Goal: Task Accomplishment & Management: Complete application form

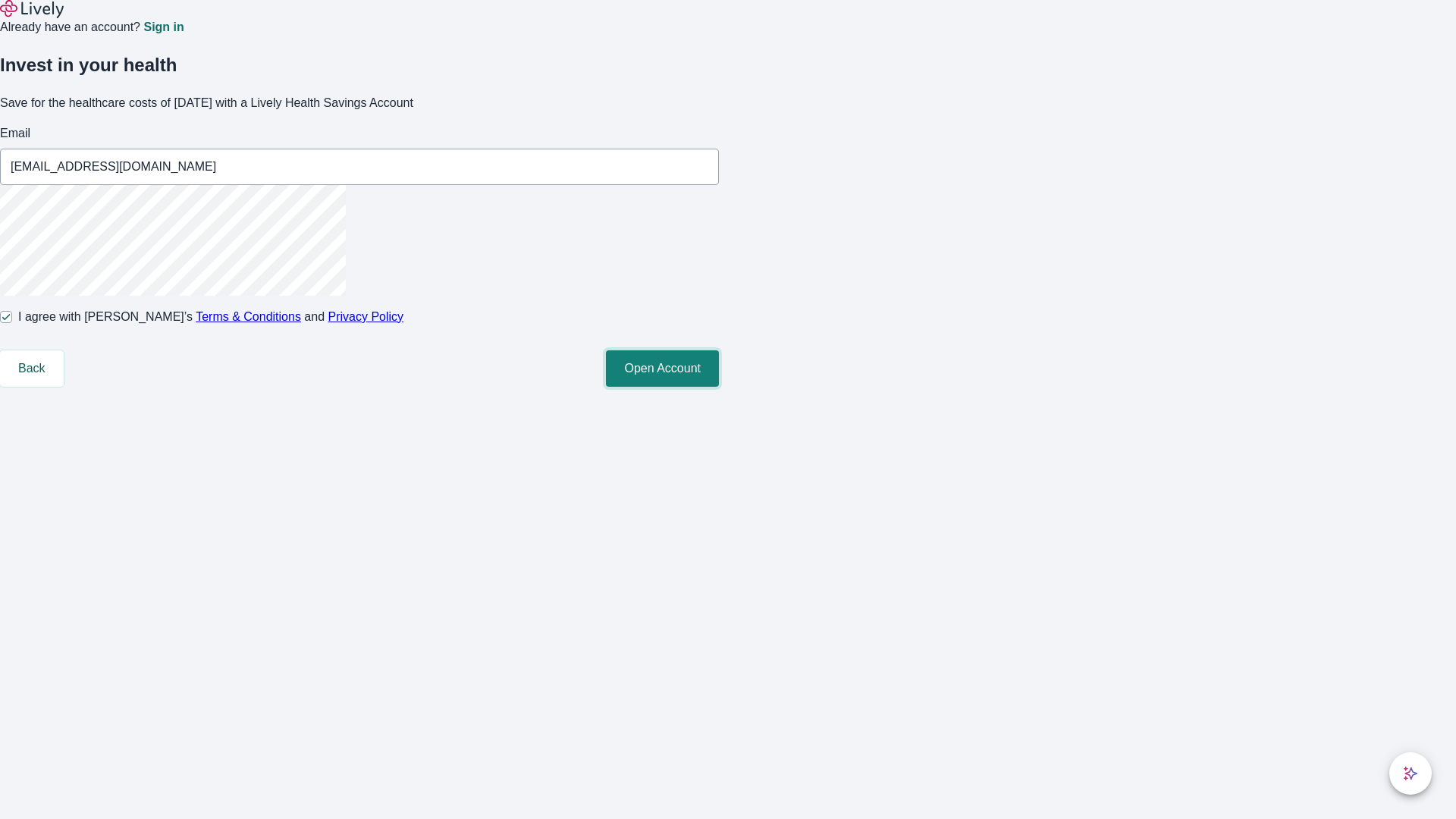
click at [719, 387] on button "Open Account" at bounding box center [662, 369] width 113 height 37
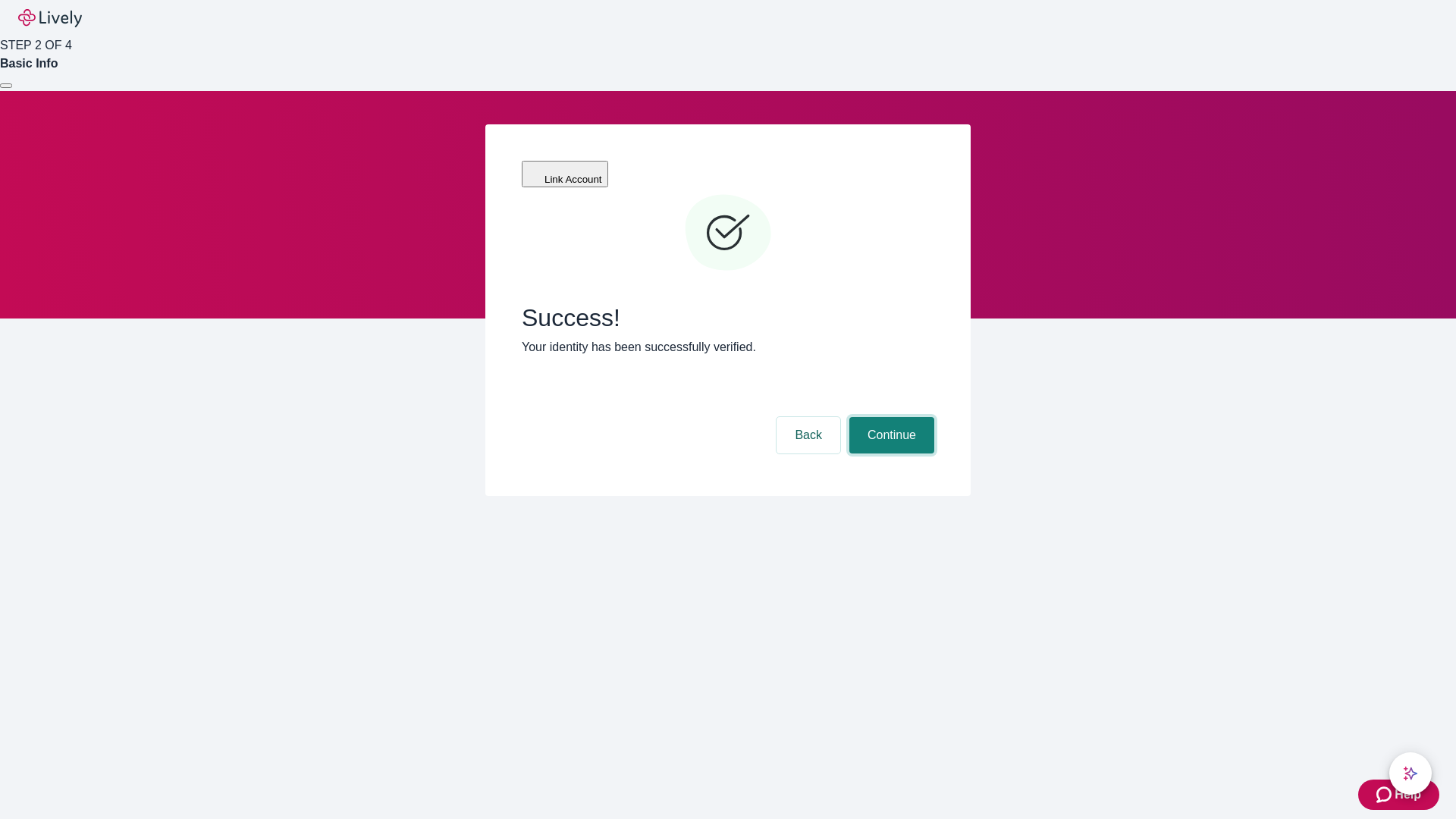
click at [890, 417] on button "Continue" at bounding box center [892, 435] width 85 height 37
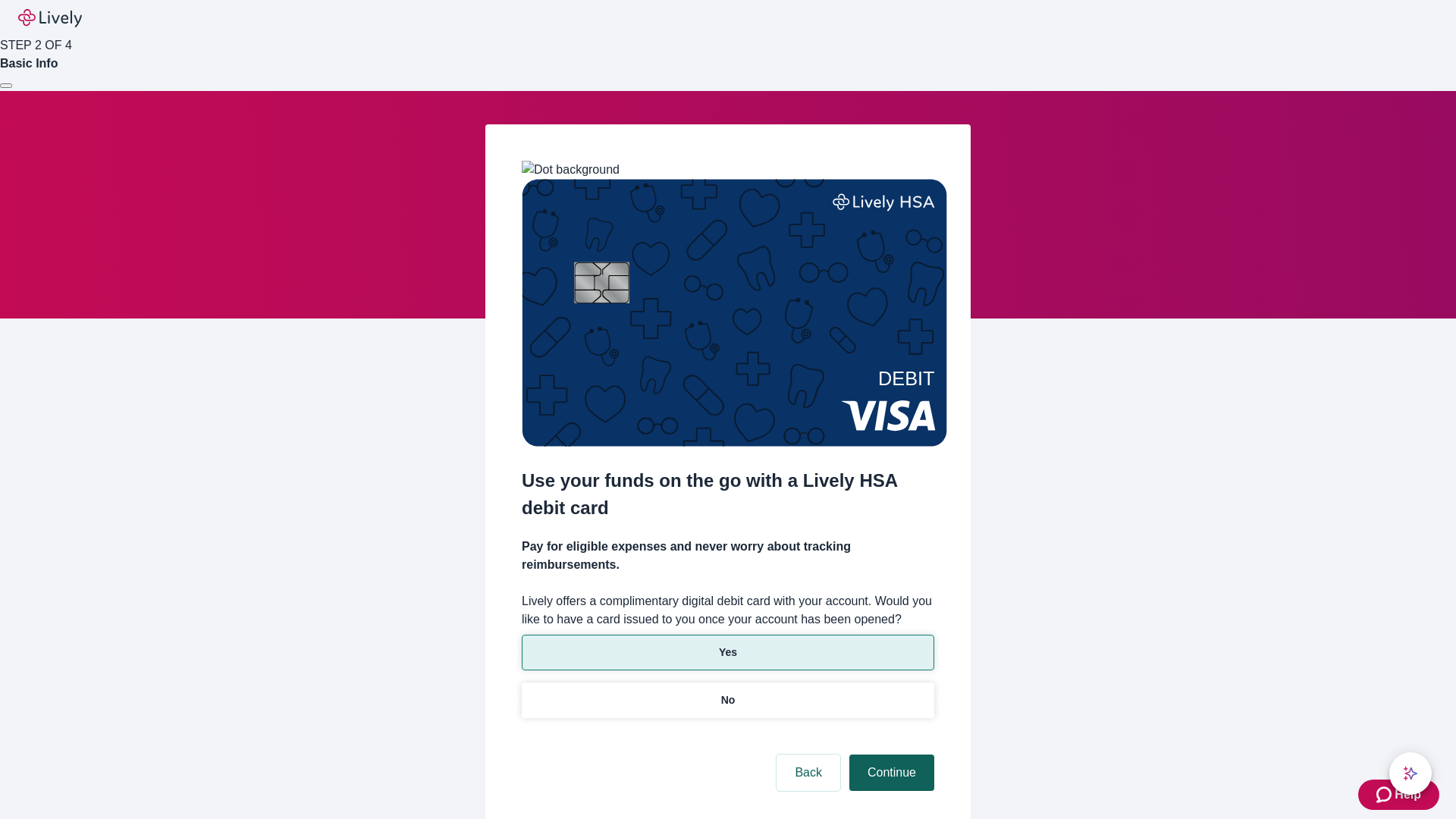
click at [728, 644] on p "Yes" at bounding box center [728, 653] width 18 height 16
click at [890, 755] on button "Continue" at bounding box center [892, 773] width 85 height 37
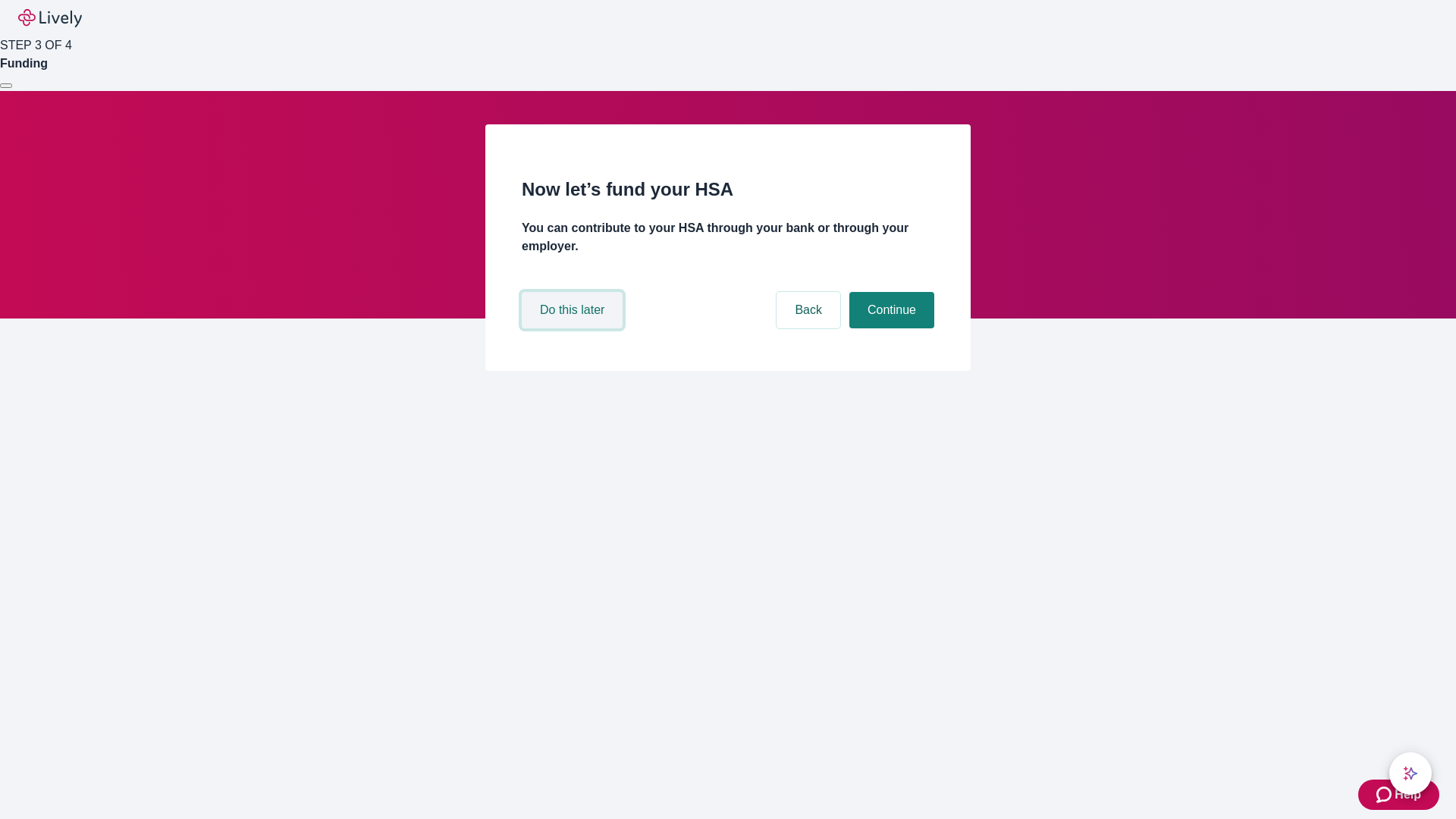
click at [574, 329] on button "Do this later" at bounding box center [573, 310] width 101 height 37
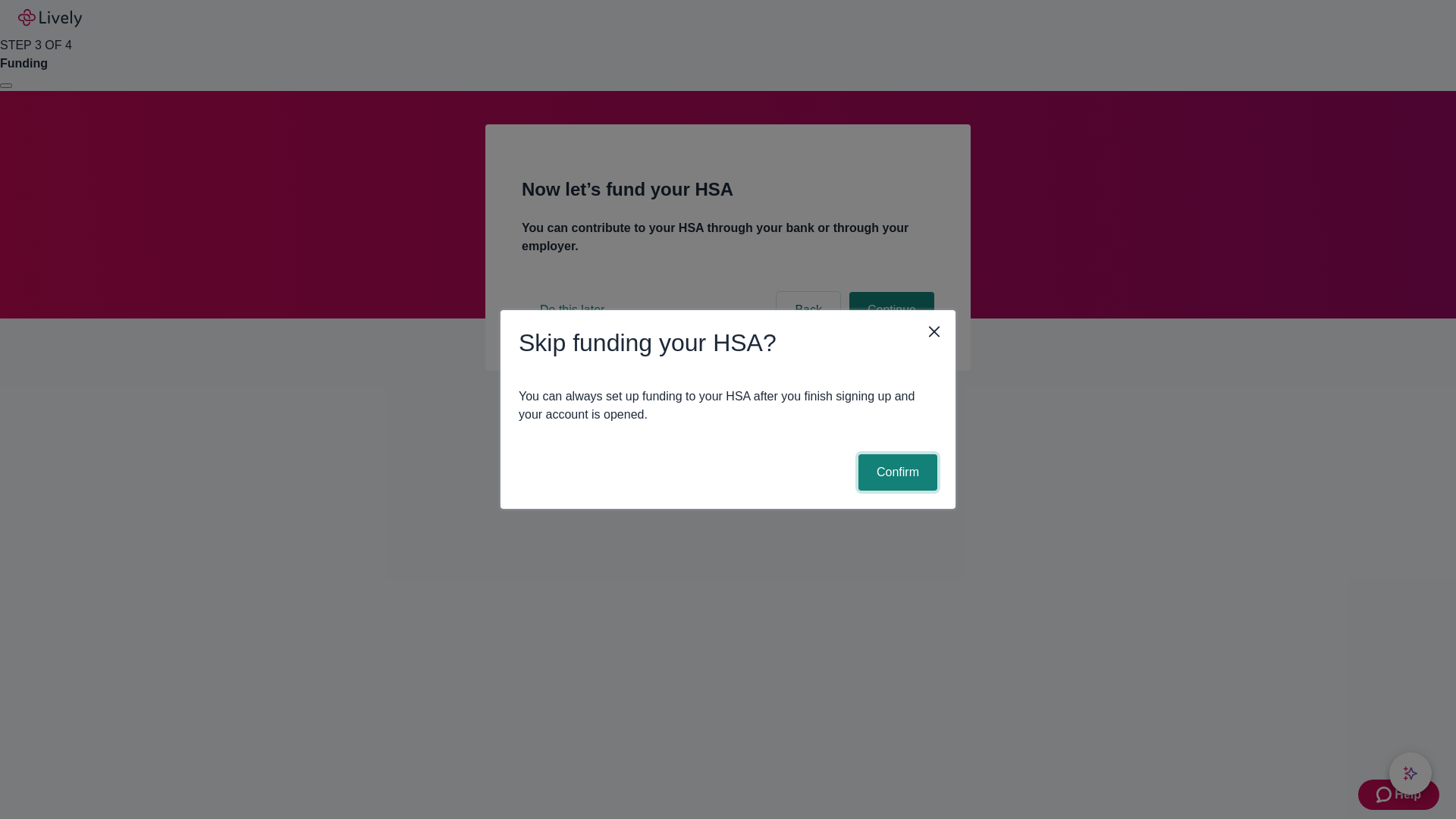
click at [896, 472] on button "Confirm" at bounding box center [898, 472] width 79 height 37
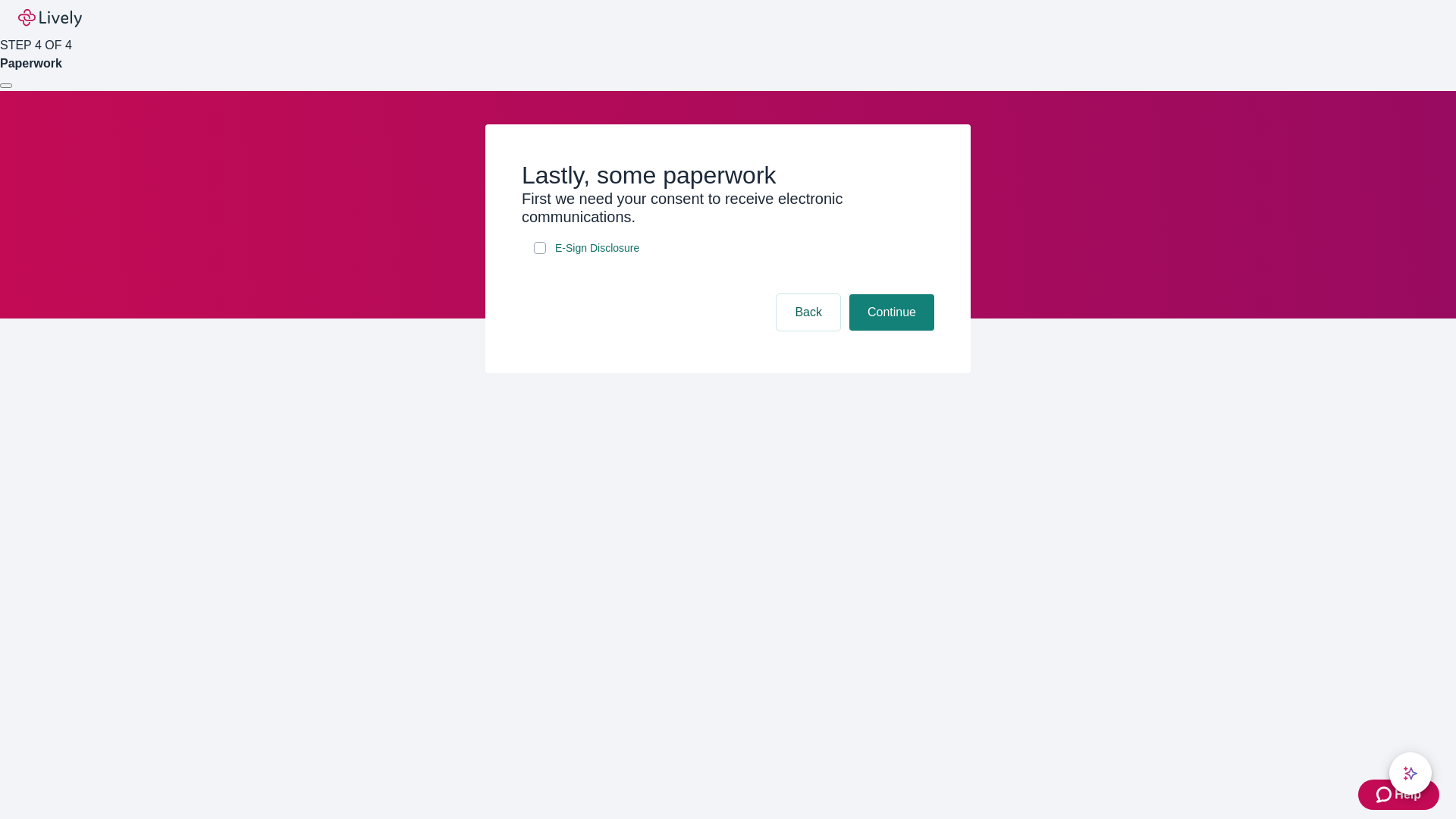
click at [540, 254] on input "E-Sign Disclosure" at bounding box center [540, 248] width 12 height 12
checkbox input "true"
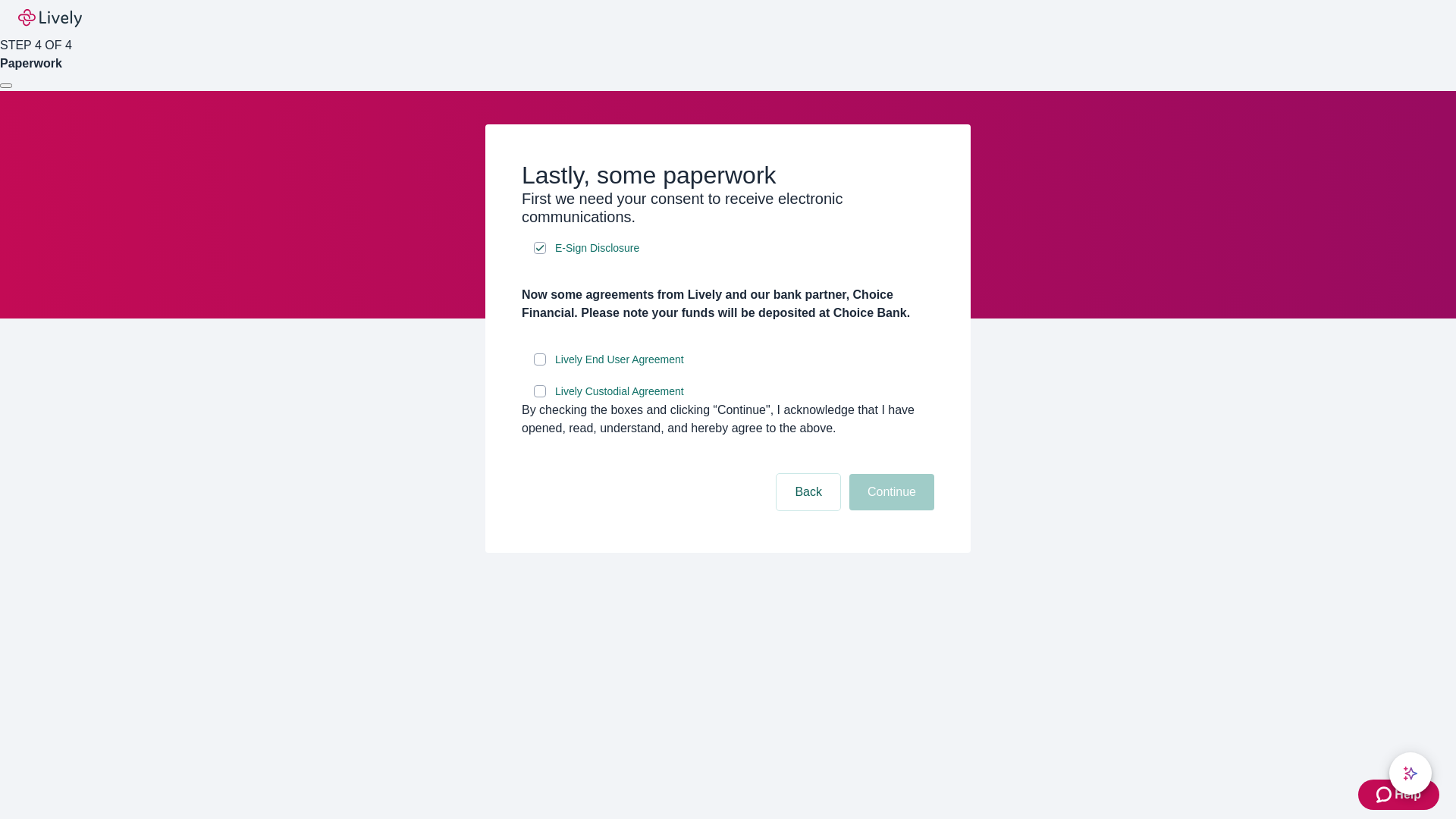
click at [540, 365] on input "Lively End User Agreement" at bounding box center [540, 359] width 12 height 12
checkbox input "true"
click at [540, 397] on input "Lively Custodial Agreement" at bounding box center [540, 391] width 12 height 12
checkbox input "true"
click at [890, 511] on button "Continue" at bounding box center [892, 492] width 85 height 37
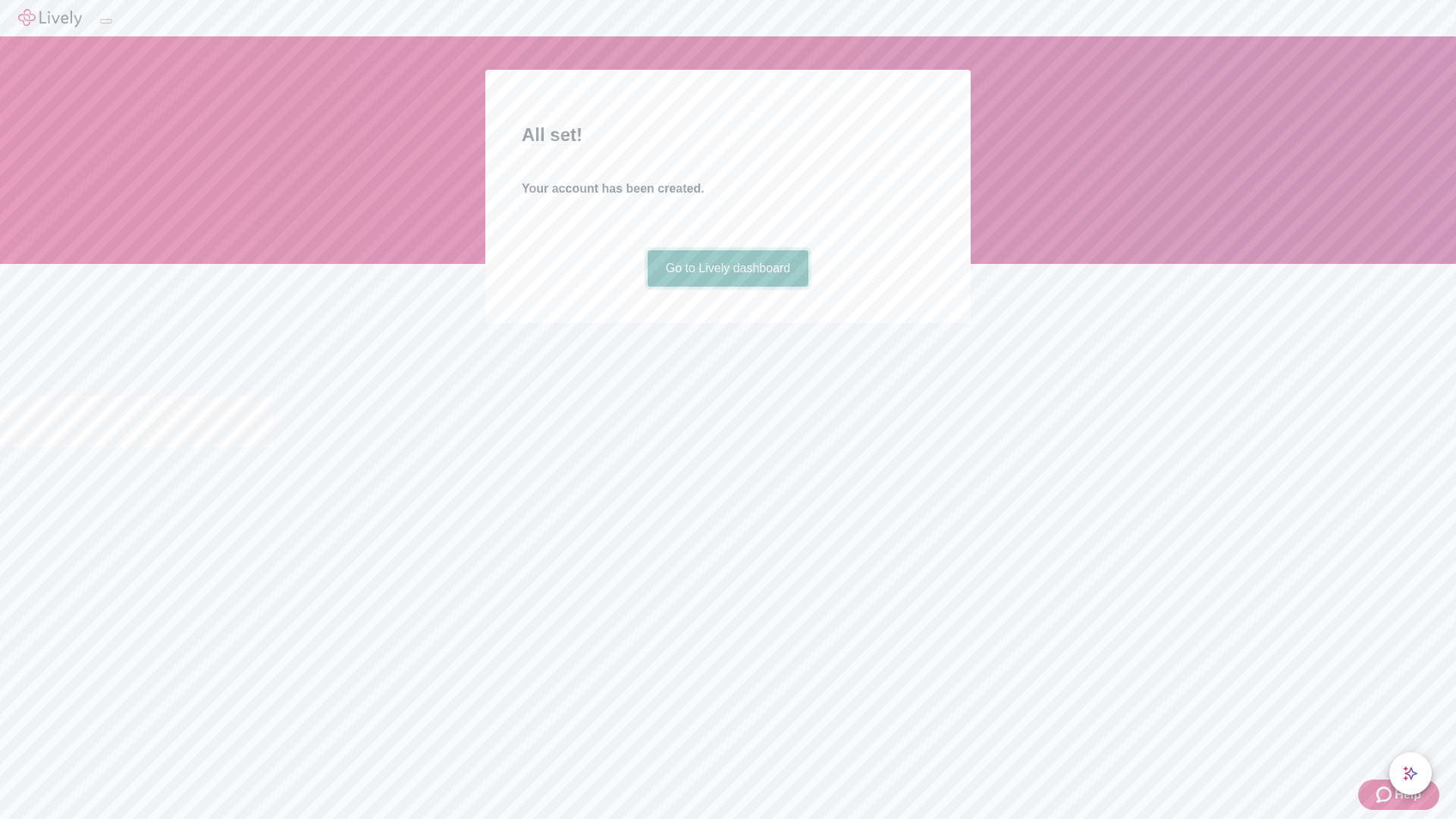
click at [728, 286] on link "Go to Lively dashboard" at bounding box center [728, 268] width 162 height 37
